Goal: Task Accomplishment & Management: Use online tool/utility

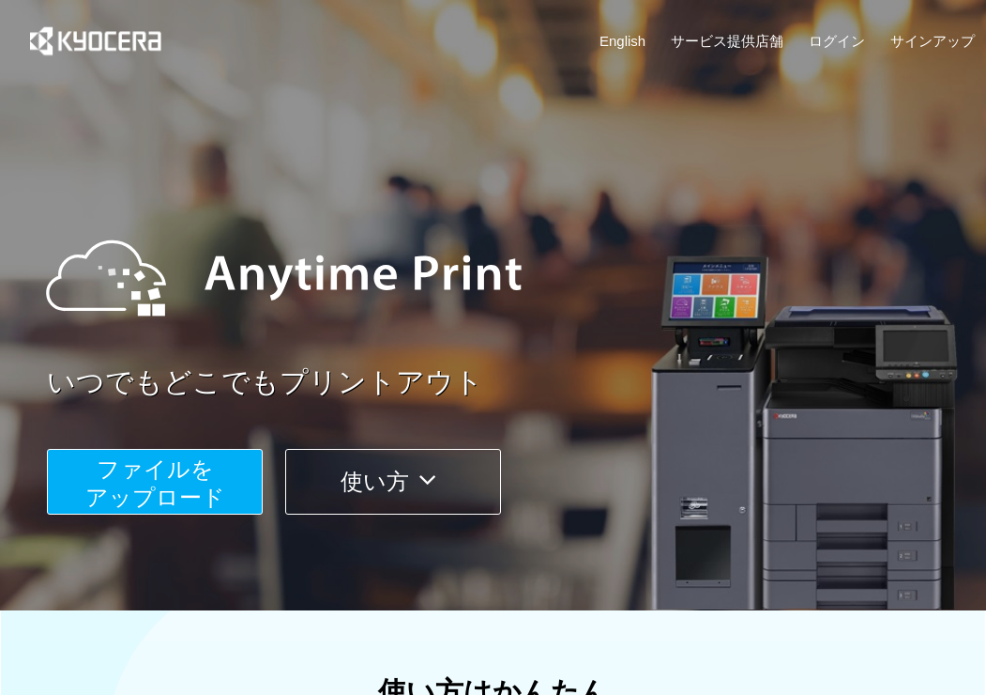
click at [148, 473] on span "ファイルを ​​アップロード" at bounding box center [155, 482] width 140 height 53
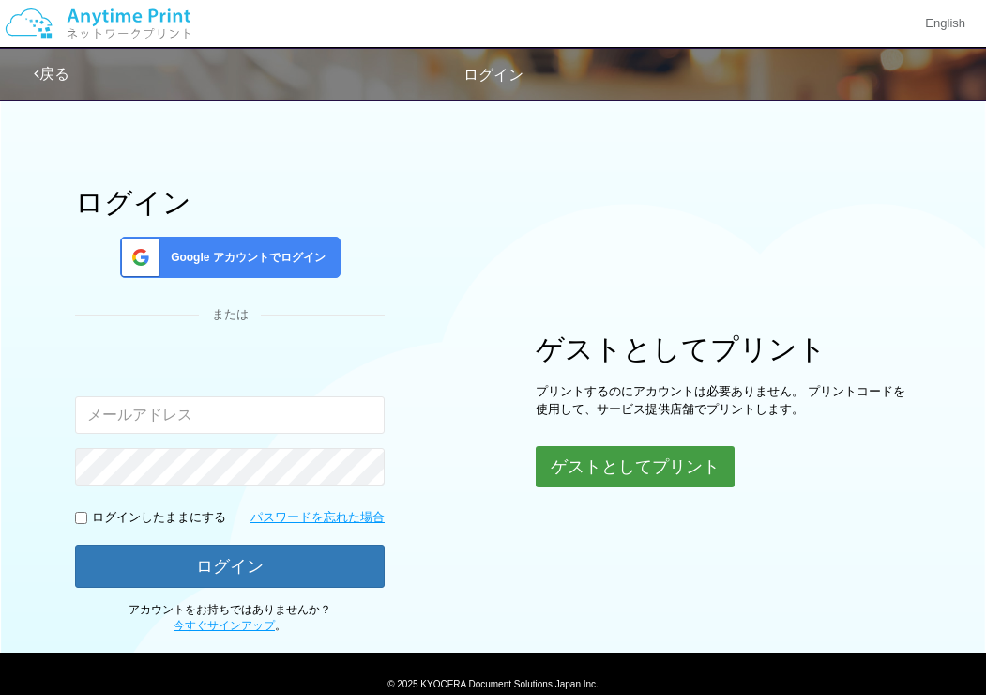
click at [644, 475] on button "ゲストとしてプリント" at bounding box center [635, 466] width 199 height 41
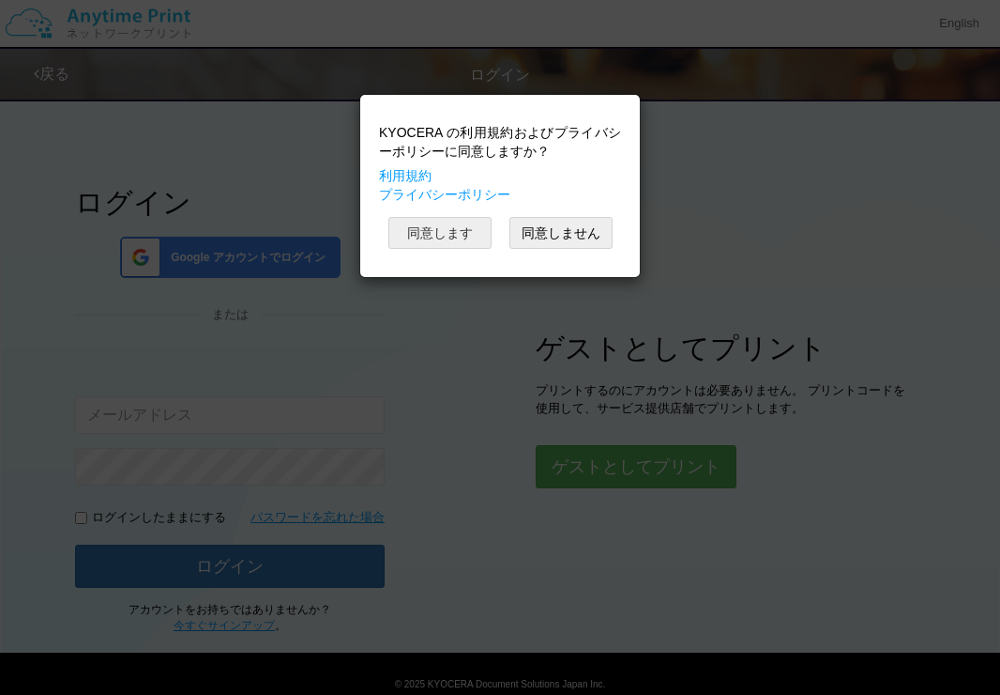
click at [445, 235] on button "同意します" at bounding box center [440, 233] width 103 height 32
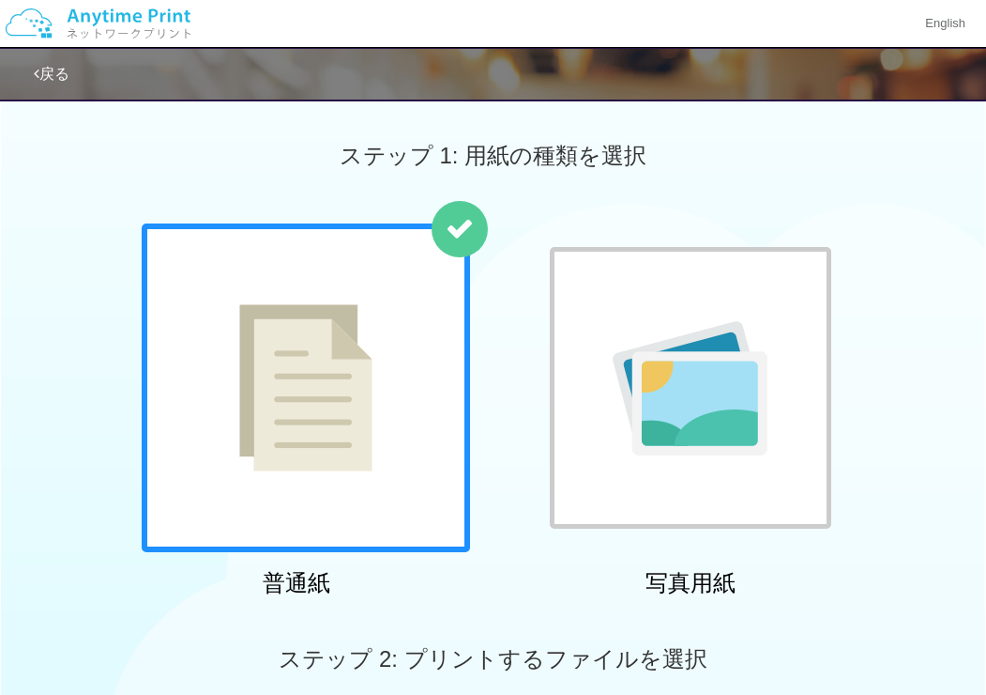
click at [302, 368] on img at bounding box center [305, 387] width 133 height 167
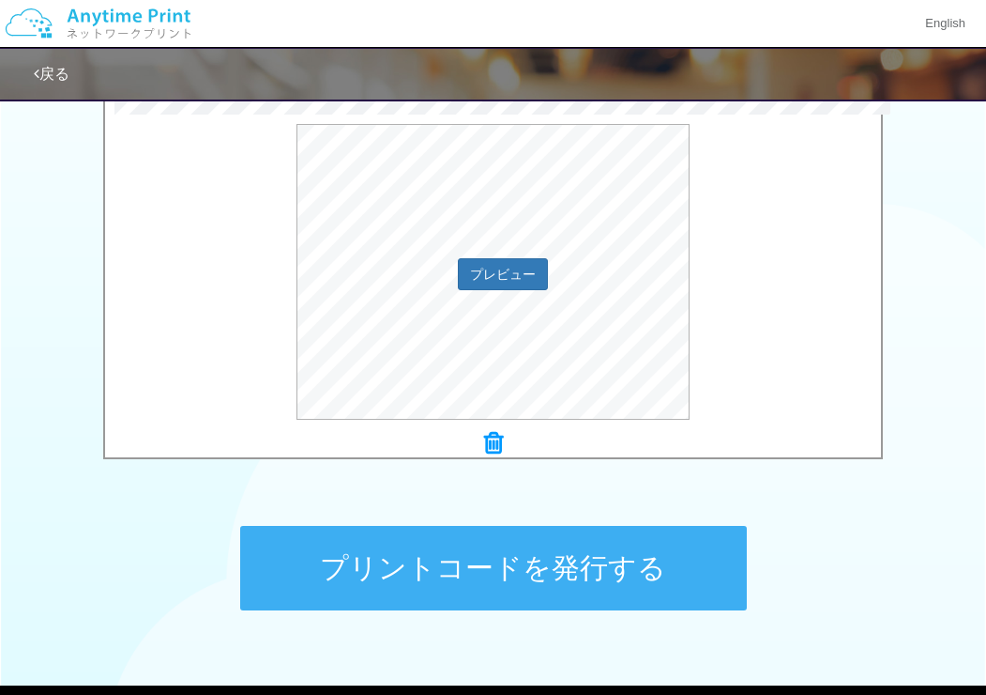
scroll to position [733, 0]
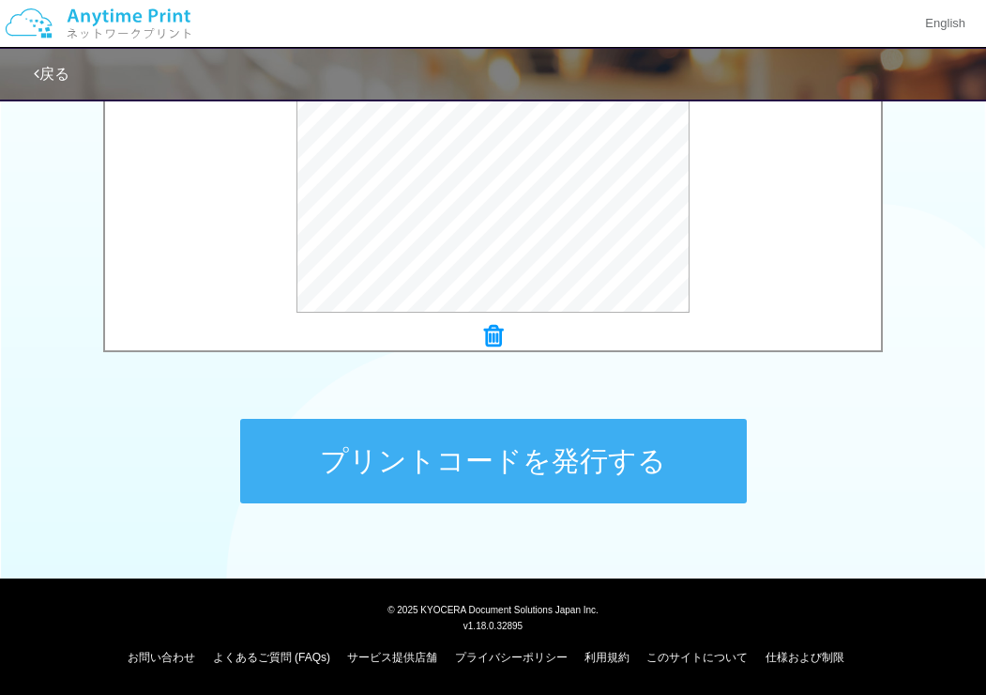
click at [454, 463] on button "プリントコードを発行する" at bounding box center [493, 461] width 507 height 84
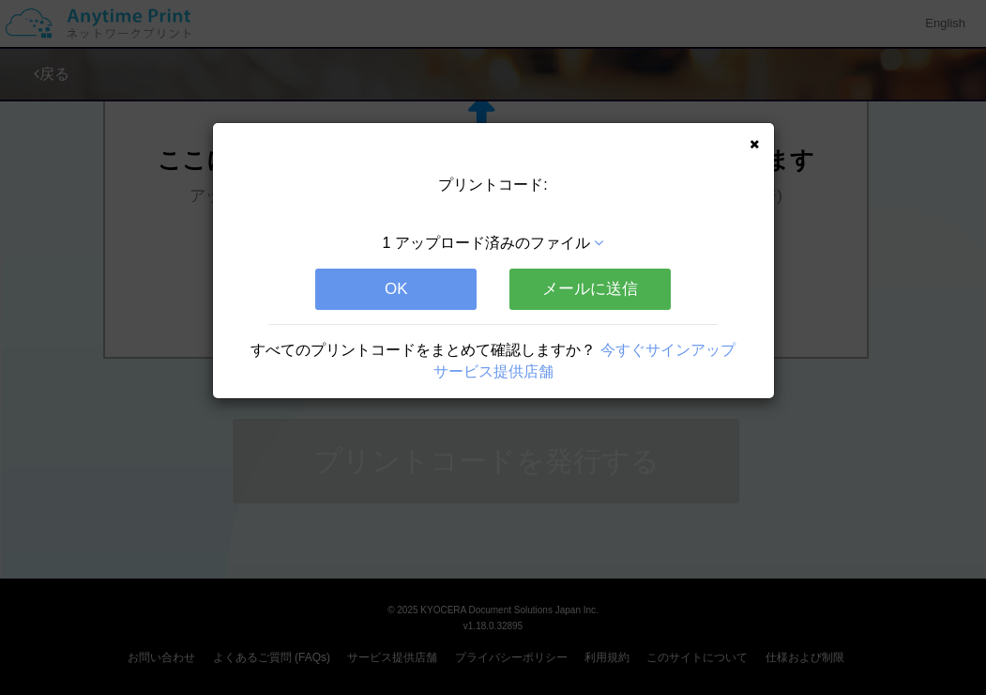
scroll to position [0, 0]
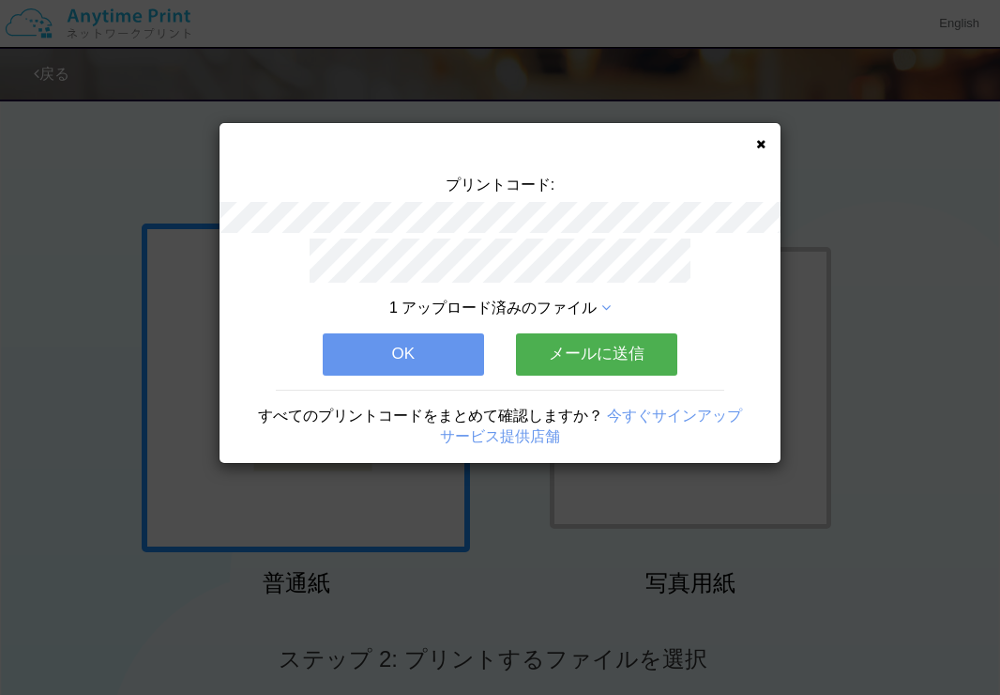
click at [609, 348] on button "メールに送信" at bounding box center [596, 353] width 161 height 41
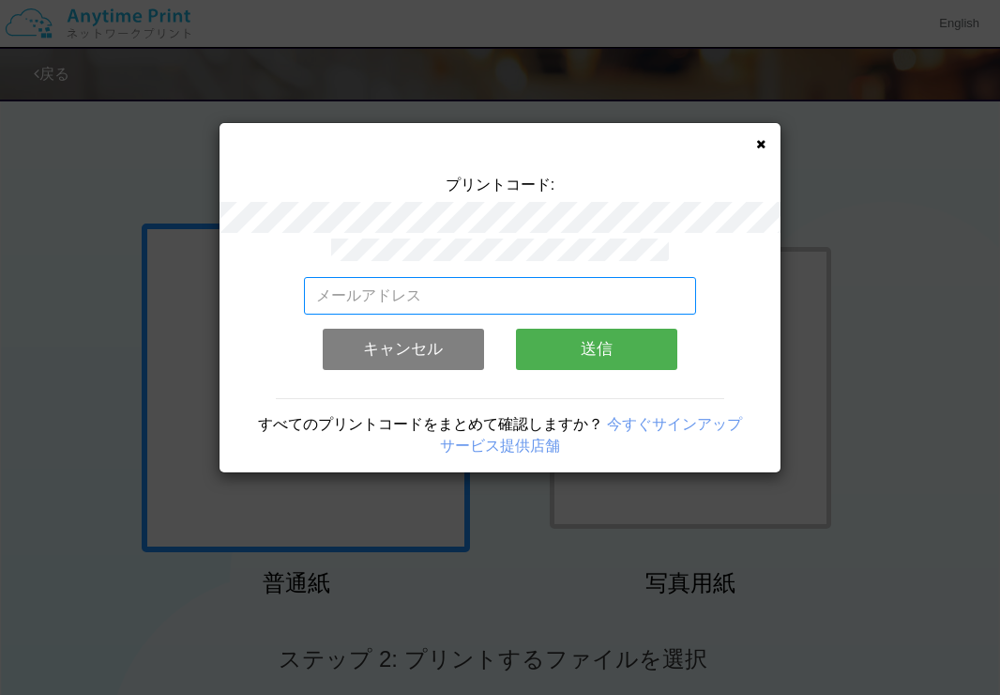
click at [355, 287] on input "email" at bounding box center [500, 296] width 393 height 38
type input "[EMAIL_ADDRESS][DOMAIN_NAME]"
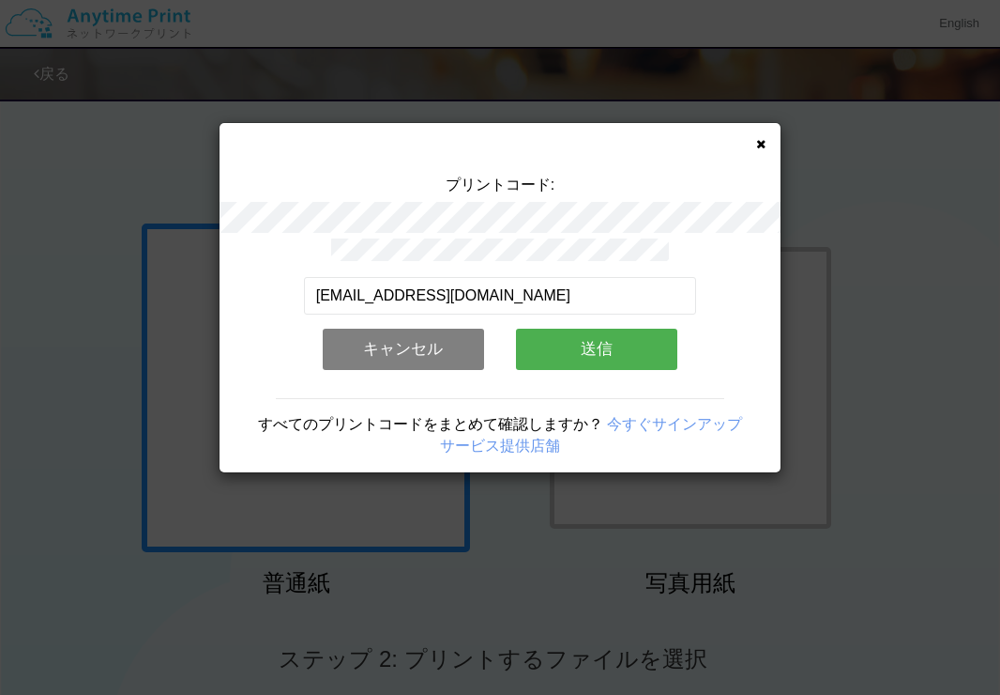
click at [599, 337] on button "送信" at bounding box center [596, 348] width 161 height 41
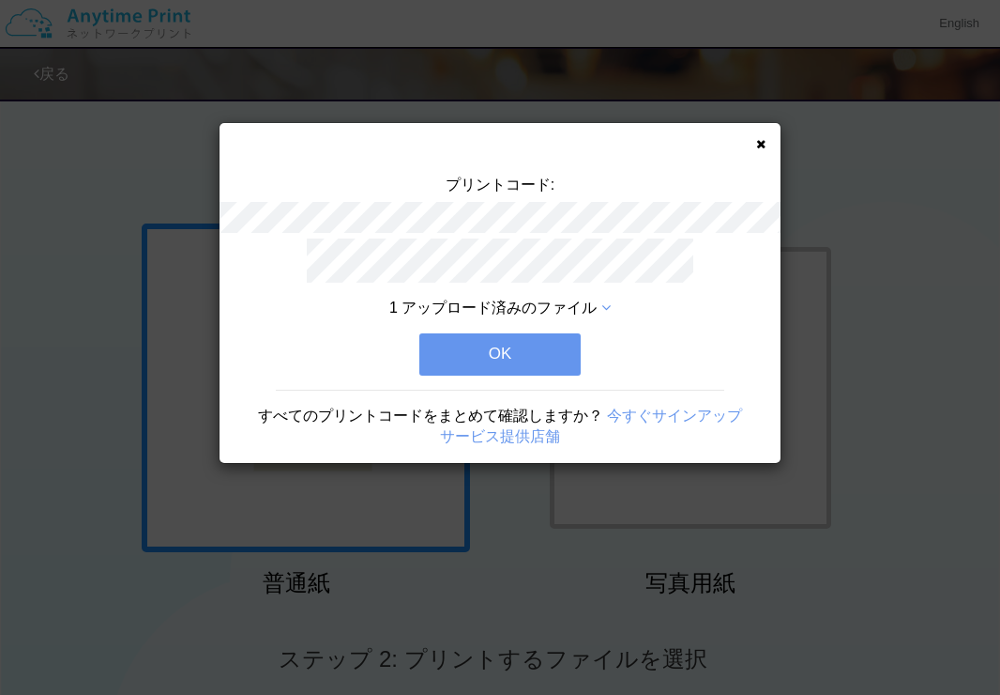
click at [516, 344] on button "OK" at bounding box center [500, 353] width 161 height 41
